Goal: Communication & Community: Answer question/provide support

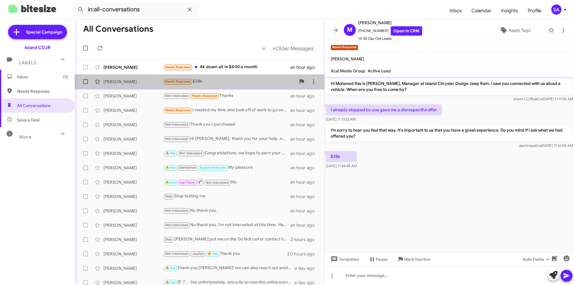
click at [241, 83] on div "Needs Response $38k" at bounding box center [229, 81] width 133 height 7
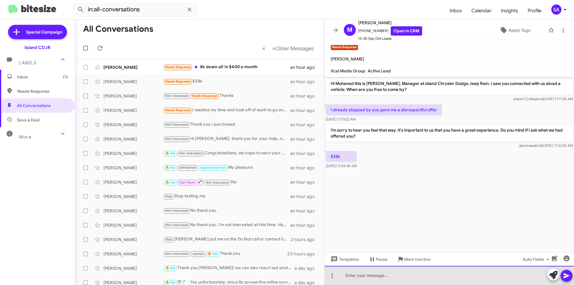
click at [355, 279] on div at bounding box center [449, 275] width 249 height 19
click at [353, 279] on div at bounding box center [449, 275] width 249 height 19
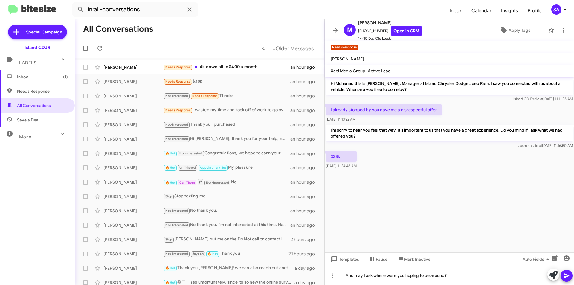
click at [418, 276] on div "And may I ask where were you hoping to be around?" at bounding box center [449, 275] width 249 height 19
click at [568, 277] on icon at bounding box center [567, 275] width 6 height 5
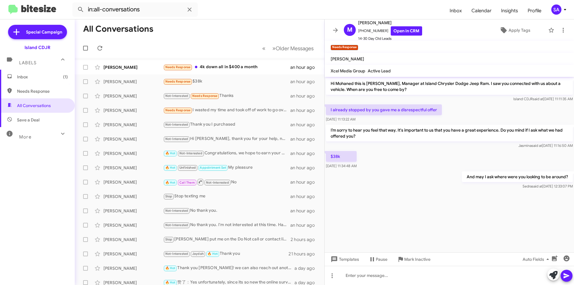
click at [36, 79] on span "Inbox (1)" at bounding box center [42, 77] width 51 height 6
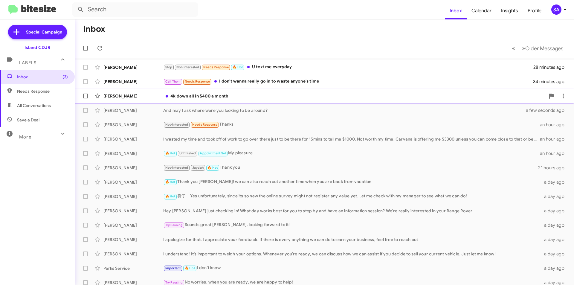
click at [183, 97] on div "4k down all in $400 a month" at bounding box center [354, 96] width 382 height 6
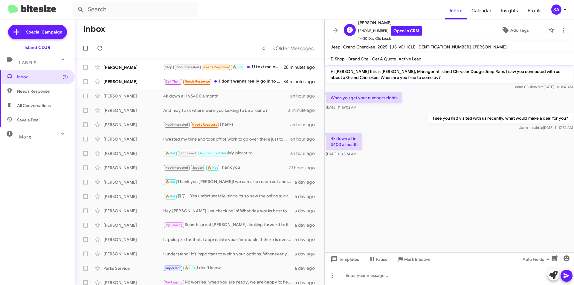
click at [370, 29] on span "+13472454487 Open in CRM" at bounding box center [390, 30] width 64 height 9
copy span "13472454487"
click at [229, 262] on div "Parks Service Important 🔥 Hot I don't know a day ago" at bounding box center [200, 268] width 240 height 12
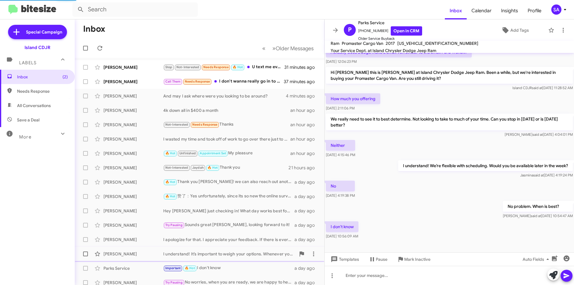
click at [141, 255] on div "[PERSON_NAME]" at bounding box center [134, 254] width 60 height 6
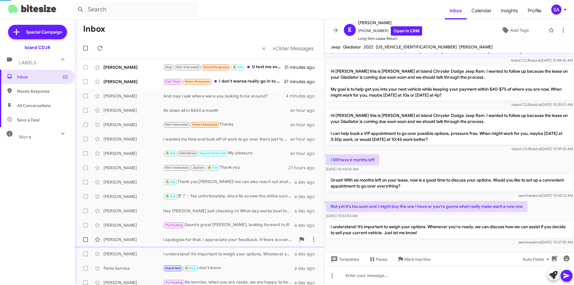
click at [135, 242] on div "[PERSON_NAME]" at bounding box center [134, 240] width 60 height 6
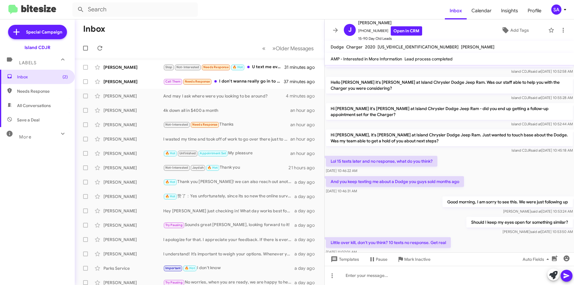
scroll to position [265, 0]
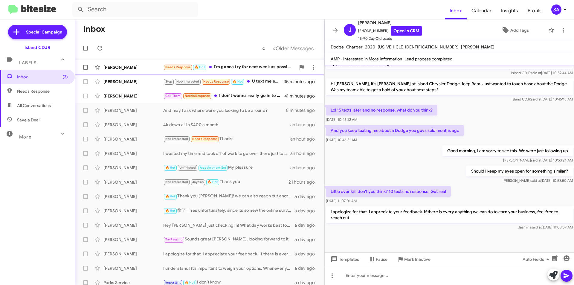
click at [130, 67] on div "[PERSON_NAME]" at bounding box center [134, 67] width 60 height 6
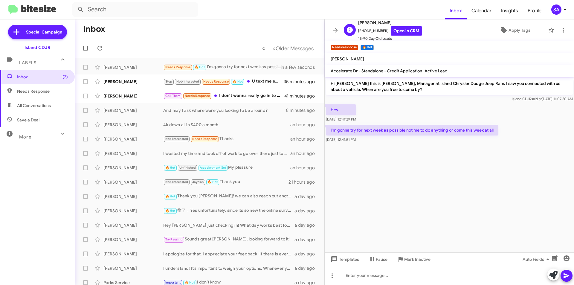
click at [371, 28] on span "+19296698814 Open in CRM" at bounding box center [390, 30] width 64 height 9
click at [371, 29] on span "+19296698814 Open in CRM" at bounding box center [390, 30] width 64 height 9
copy span "19296698814"
click at [404, 152] on cdk-virtual-scroll-viewport "Hi Kieren this is Alicia Alonso, Manager at Island Chrysler Dodge Jeep Ram. I s…" at bounding box center [449, 165] width 249 height 176
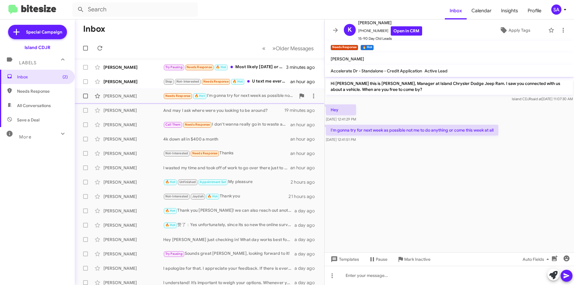
click at [151, 92] on div "[PERSON_NAME] Needs Response 🔥 Hot I'm gonna try for next week as possible not …" at bounding box center [200, 96] width 240 height 12
click at [246, 63] on div "[PERSON_NAME] Try Pausing Needs Response 🔥 Hot Most likely [DATE] or [DATE]. 3 …" at bounding box center [200, 67] width 240 height 12
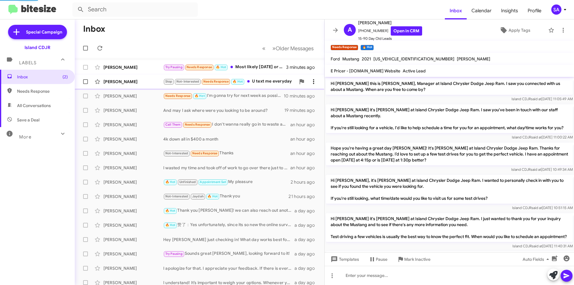
scroll to position [272, 0]
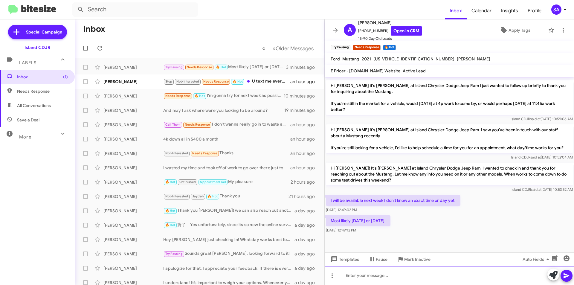
click at [354, 276] on div at bounding box center [449, 275] width 249 height 19
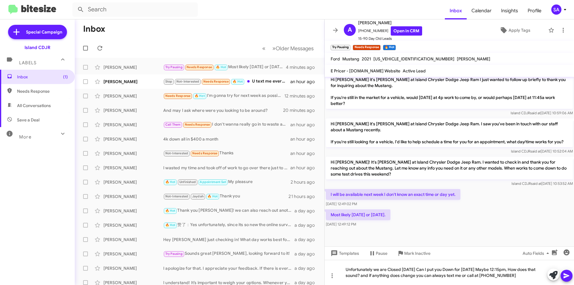
click at [571, 274] on button at bounding box center [567, 276] width 12 height 12
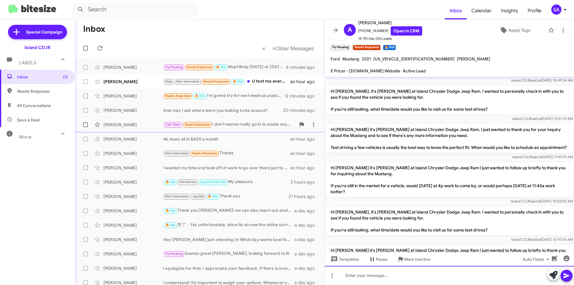
scroll to position [150, 0]
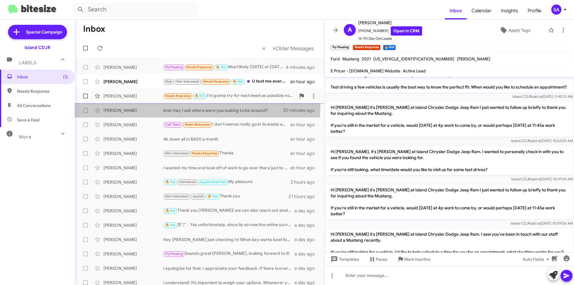
click at [137, 103] on span "[PERSON_NAME] And may I ask where were you looking to be around? 20 minutes ago" at bounding box center [200, 110] width 250 height 14
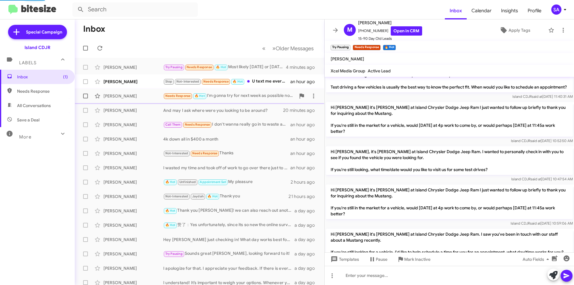
click at [130, 100] on div "[PERSON_NAME] Needs Response 🔥 Hot I'm gonna try for next week as possible not …" at bounding box center [200, 96] width 240 height 12
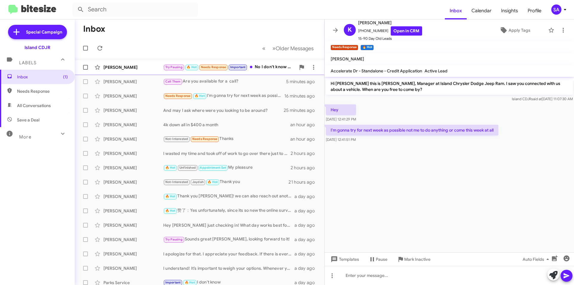
click at [121, 65] on div "[PERSON_NAME]" at bounding box center [134, 67] width 60 height 6
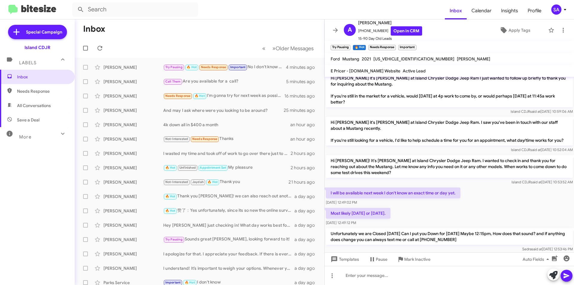
scroll to position [328, 0]
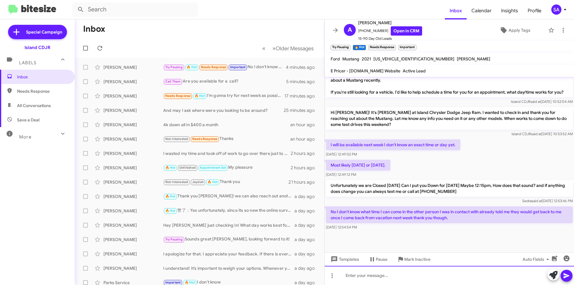
click at [393, 274] on div at bounding box center [449, 275] width 249 height 19
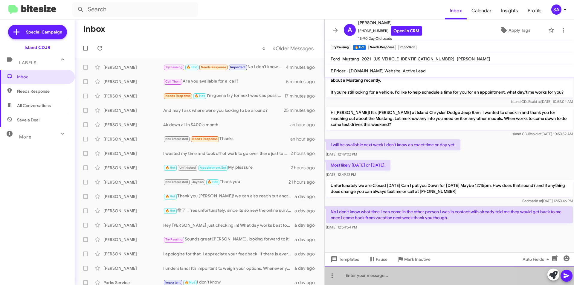
click at [393, 274] on div at bounding box center [449, 275] width 249 height 19
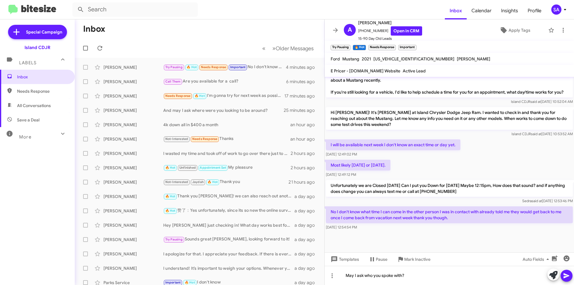
click at [570, 277] on icon at bounding box center [566, 275] width 7 height 7
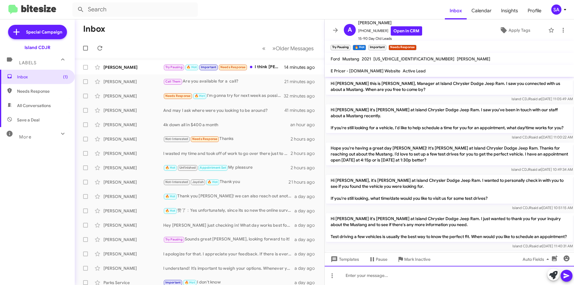
scroll to position [371, 0]
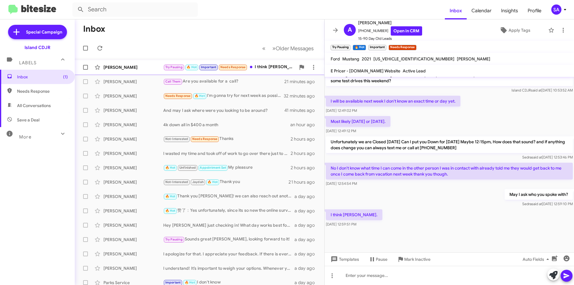
click at [147, 69] on div "[PERSON_NAME]" at bounding box center [134, 67] width 60 height 6
click at [383, 276] on div at bounding box center [449, 275] width 249 height 19
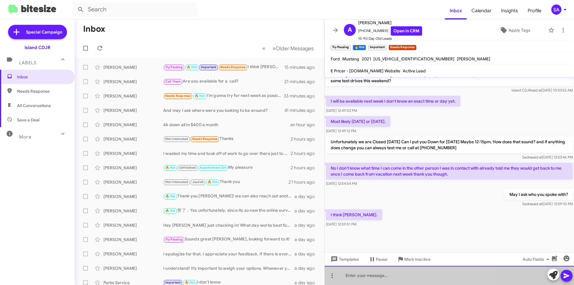
click at [383, 276] on div at bounding box center [449, 275] width 249 height 19
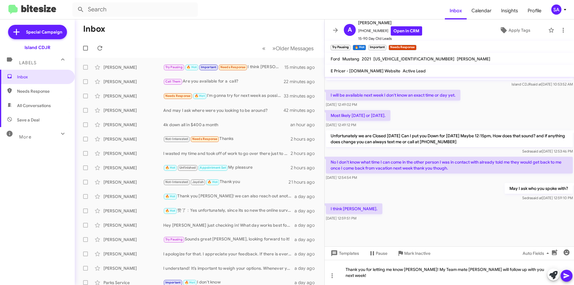
click at [570, 276] on button at bounding box center [567, 276] width 12 height 12
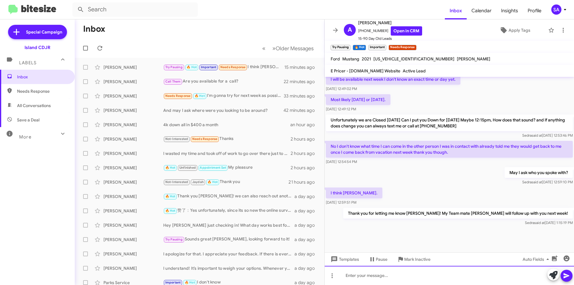
scroll to position [393, 0]
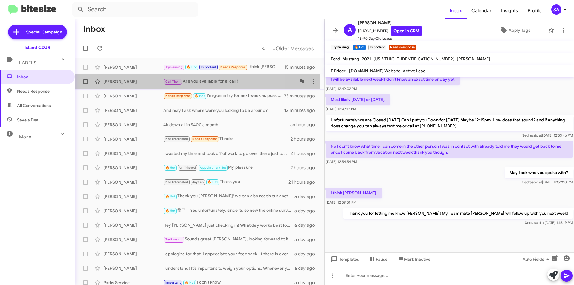
click at [151, 78] on div "[PERSON_NAME] Call Them Are you available for a call? 22 minutes ago" at bounding box center [200, 82] width 240 height 12
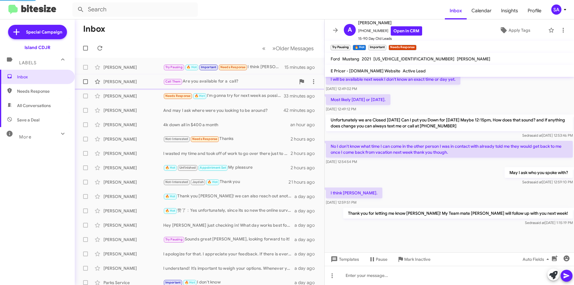
scroll to position [11, 0]
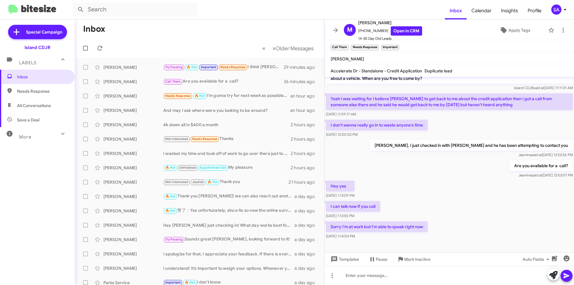
click at [36, 104] on span "All Conversations" at bounding box center [34, 106] width 34 height 6
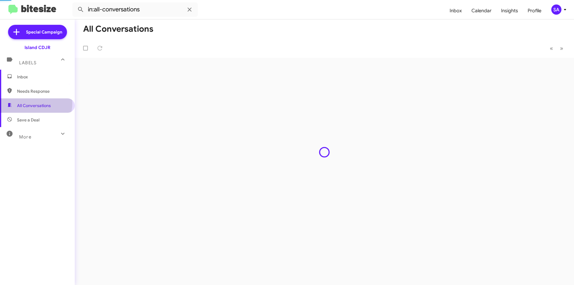
click at [36, 103] on span "All Conversations" at bounding box center [34, 106] width 34 height 6
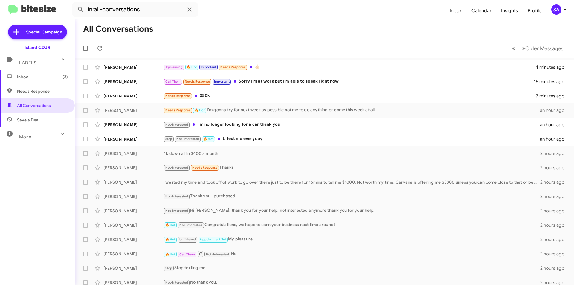
click at [27, 132] on div "More" at bounding box center [31, 134] width 53 height 11
click at [41, 181] on span "Appointment Set" at bounding box center [33, 182] width 33 height 6
type input "in:appointment-set"
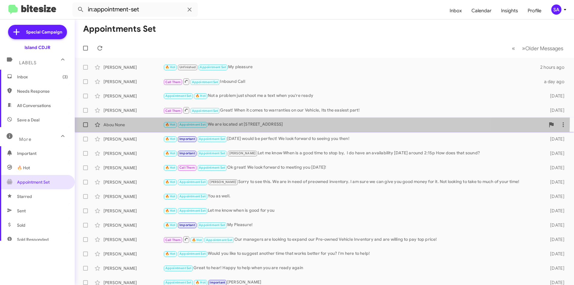
click at [265, 120] on div "Abou None 🔥 Hot Appointment Set We are located at [STREET_ADDRESS] [DATE]" at bounding box center [325, 125] width 490 height 12
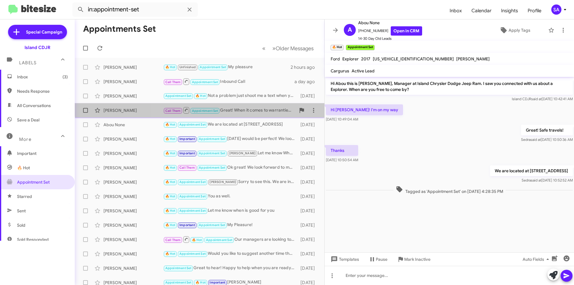
click at [235, 107] on div "[PERSON_NAME] Call Them Appointment Set Great! When it comes to warranties on o…" at bounding box center [200, 110] width 240 height 12
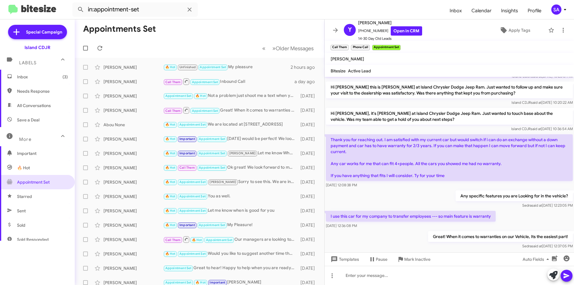
scroll to position [339, 0]
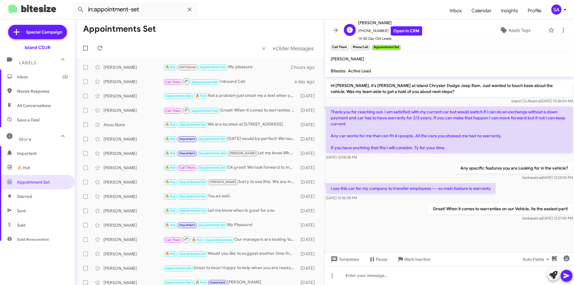
click at [373, 29] on span "[PHONE_NUMBER] Open in CRM" at bounding box center [390, 30] width 64 height 9
click at [373, 31] on span "[PHONE_NUMBER] Open in CRM" at bounding box center [390, 30] width 64 height 9
click at [375, 29] on span "[PHONE_NUMBER] Open in CRM" at bounding box center [390, 30] width 64 height 9
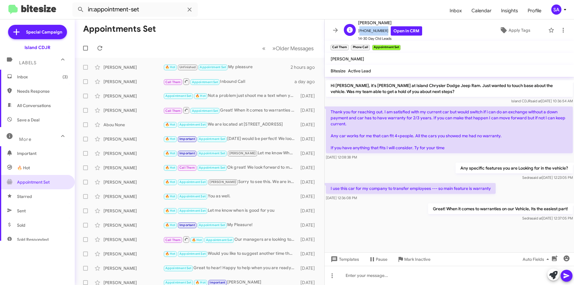
click at [375, 29] on span "[PHONE_NUMBER] Open in CRM" at bounding box center [390, 30] width 64 height 9
copy span "[PHONE_NUMBER]"
click at [114, 185] on div "[PERSON_NAME]" at bounding box center [134, 182] width 60 height 6
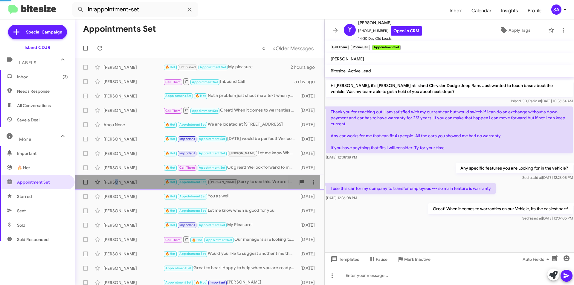
click at [114, 185] on div "[PERSON_NAME]" at bounding box center [134, 182] width 60 height 6
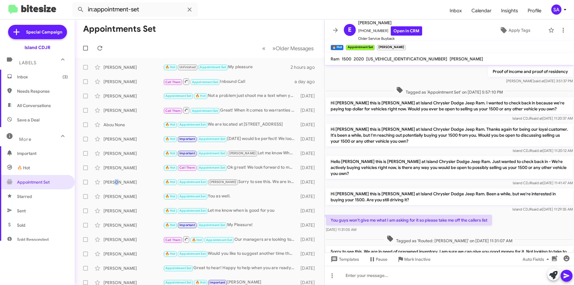
scroll to position [305, 0]
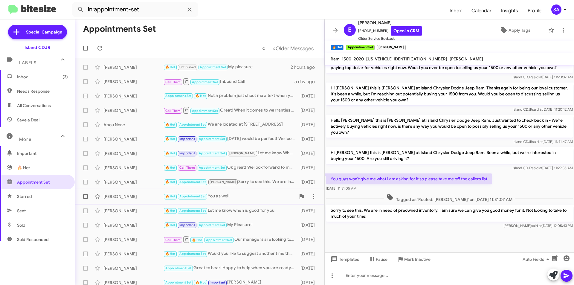
click at [135, 200] on div "[PERSON_NAME] 🔥 Hot Appointment Set You as well. [DATE]" at bounding box center [200, 197] width 240 height 12
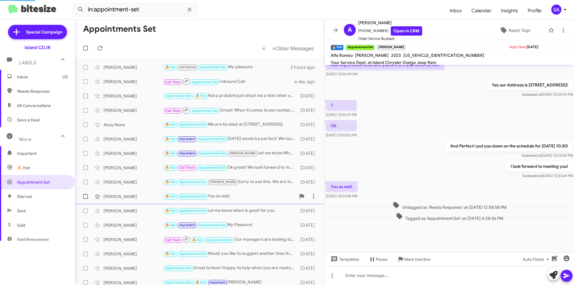
scroll to position [296, 0]
click at [371, 30] on span "[PHONE_NUMBER] Open in CRM" at bounding box center [390, 30] width 64 height 9
copy span "[PHONE_NUMBER]"
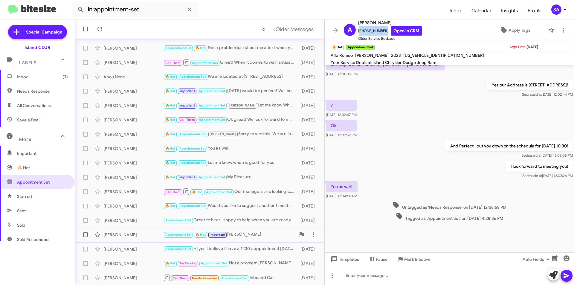
scroll to position [62, 0]
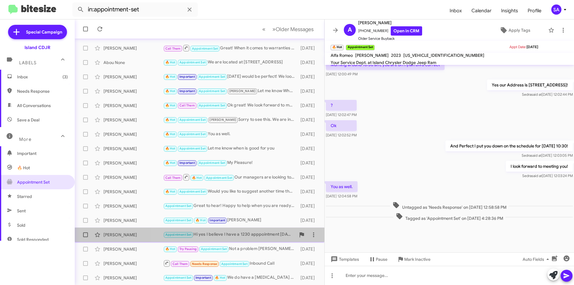
click at [239, 237] on div "Appointment Set Hi yes I believe I have a 1230 apppointment [DATE] to come in" at bounding box center [229, 234] width 133 height 7
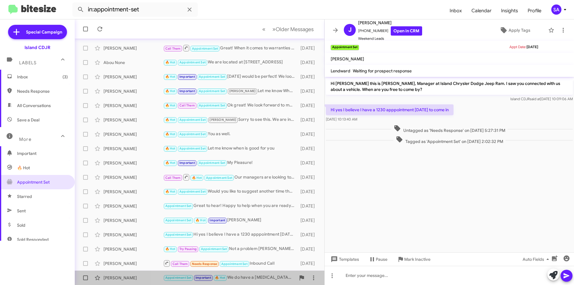
click at [264, 279] on div "Appointment Set Important 🔥 Hot We do have a [MEDICAL_DATA] Blue 2023 Scat Pack…" at bounding box center [229, 277] width 133 height 7
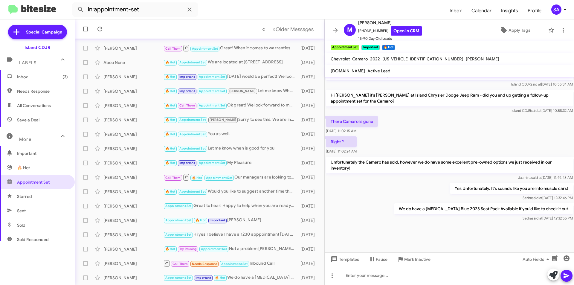
scroll to position [429, 0]
click at [364, 31] on span "[PHONE_NUMBER] Open in CRM" at bounding box center [390, 30] width 64 height 9
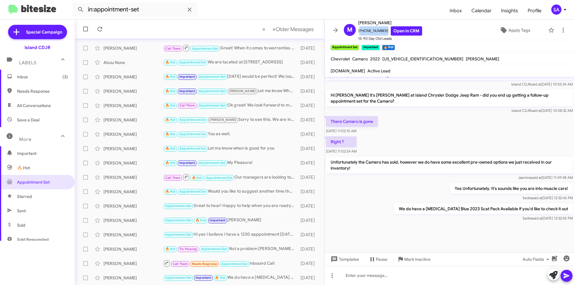
copy span "[PHONE_NUMBER]"
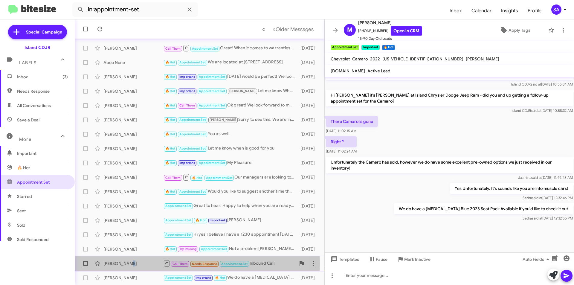
click at [124, 264] on div "[PERSON_NAME]" at bounding box center [134, 264] width 60 height 6
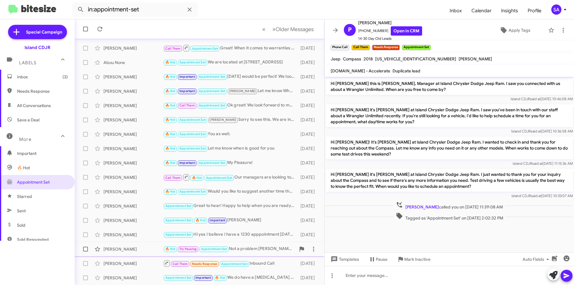
click at [262, 252] on div "🔥 Hot Try Pausing Appointment Set Not a problem [PERSON_NAME], if you have any …" at bounding box center [229, 249] width 133 height 7
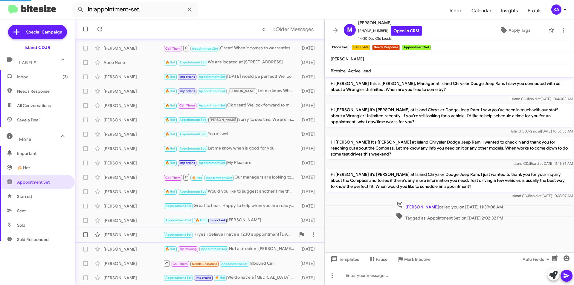
scroll to position [340, 0]
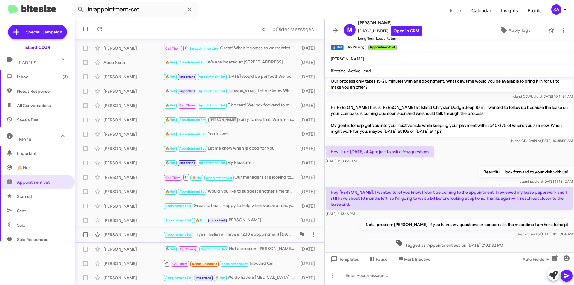
click at [230, 237] on div "Appointment Set Hi yes I believe I have a 1230 apppointment [DATE] to come in" at bounding box center [229, 234] width 133 height 7
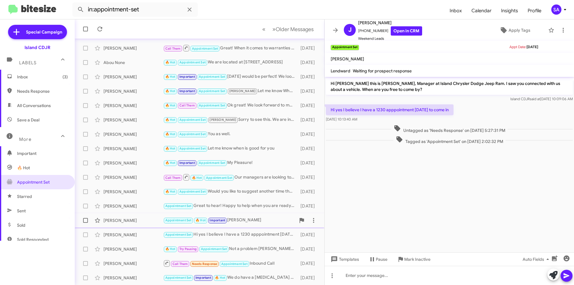
click at [249, 217] on div "[PERSON_NAME] Appointment Set 🔥 Hot Important Ty [DATE]" at bounding box center [200, 220] width 240 height 12
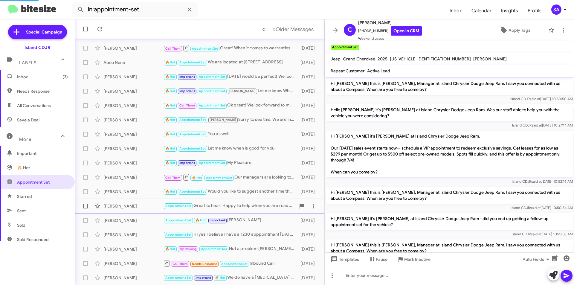
scroll to position [360, 0]
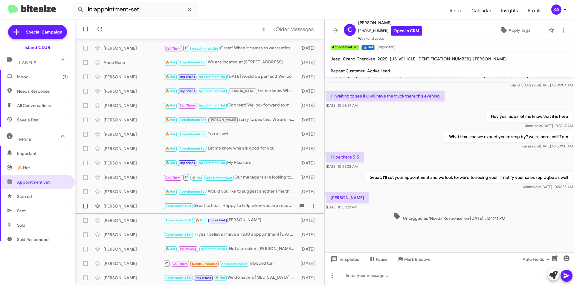
click at [241, 206] on div "Appointment Set Great to hear! Happy to help when you are ready again" at bounding box center [229, 206] width 133 height 7
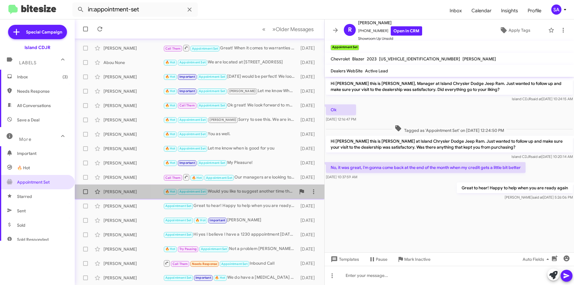
click at [237, 197] on div "[PERSON_NAME] 🔥 Hot Appointment Set Would you like to suggest another time that…" at bounding box center [200, 192] width 240 height 12
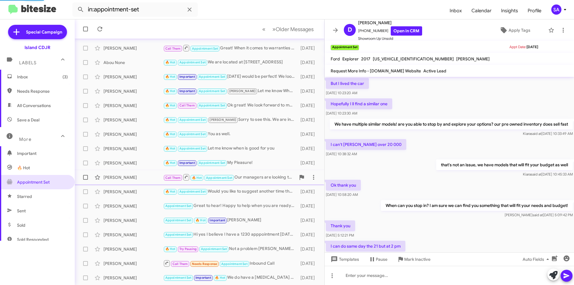
scroll to position [258, 0]
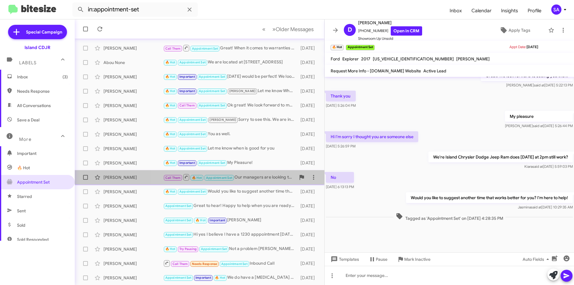
click at [257, 181] on div "Call Them 🔥 Hot Appointment Set Our managers are looking to expand our Pre-owne…" at bounding box center [229, 177] width 133 height 7
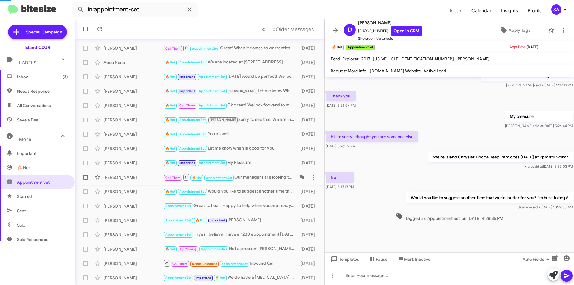
scroll to position [327, 0]
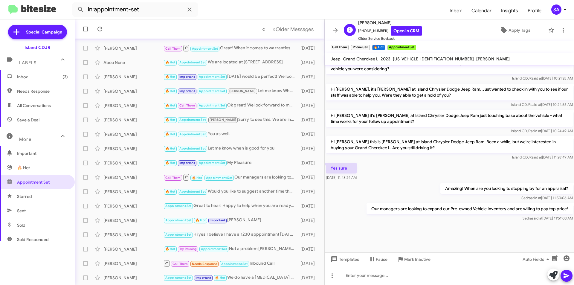
click at [366, 31] on span "[PHONE_NUMBER] Open in CRM" at bounding box center [390, 30] width 64 height 9
click at [366, 30] on span "[PHONE_NUMBER] Open in CRM" at bounding box center [390, 30] width 64 height 9
copy span "[PHONE_NUMBER]"
